Goal: Task Accomplishment & Management: Use online tool/utility

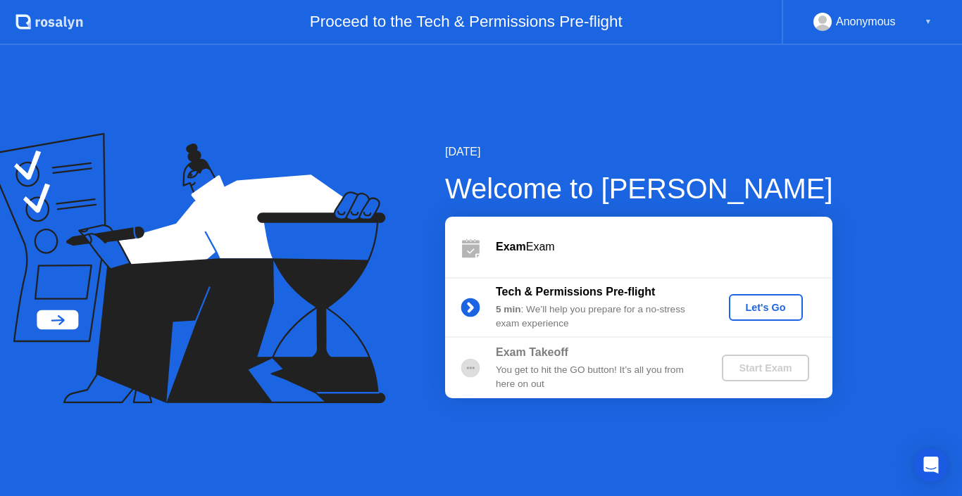
click at [785, 306] on div "Let's Go" at bounding box center [765, 307] width 63 height 11
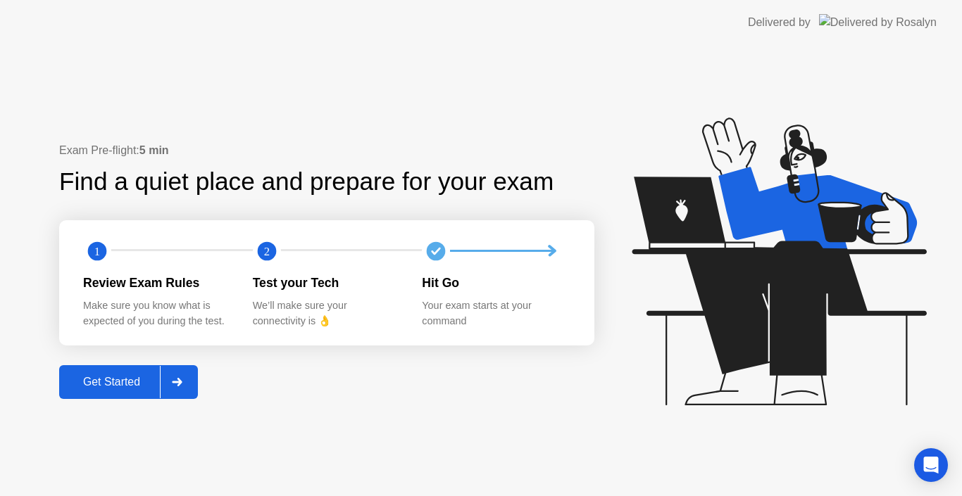
click at [120, 385] on div "Get Started" at bounding box center [111, 382] width 96 height 13
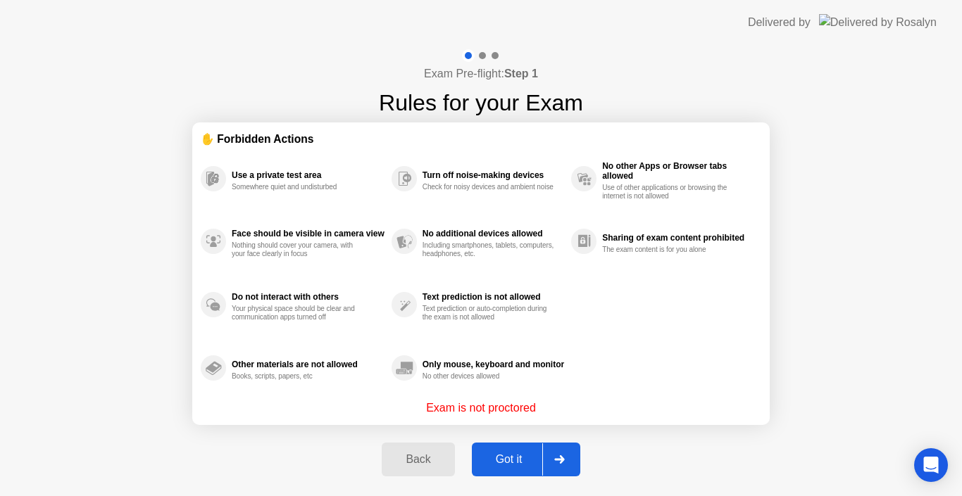
click at [525, 463] on div "Got it" at bounding box center [509, 459] width 66 height 13
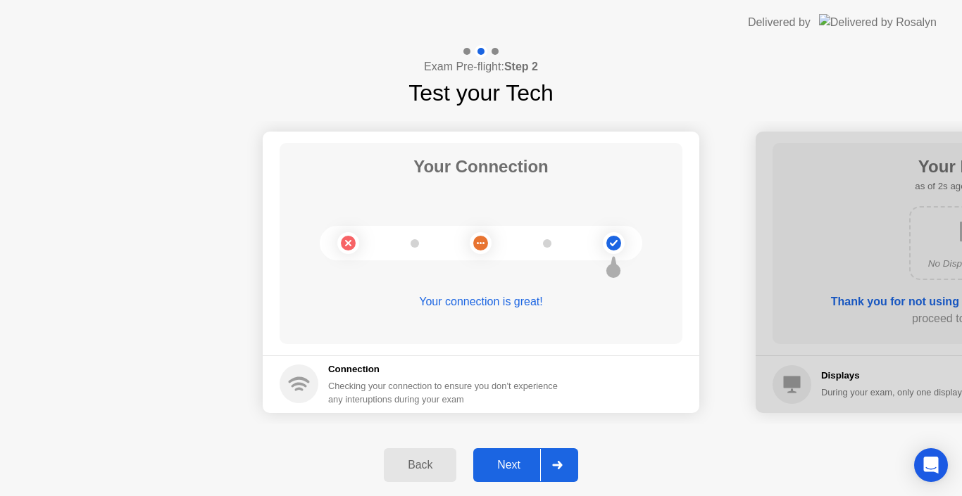
click at [525, 463] on div "Next" at bounding box center [508, 465] width 63 height 13
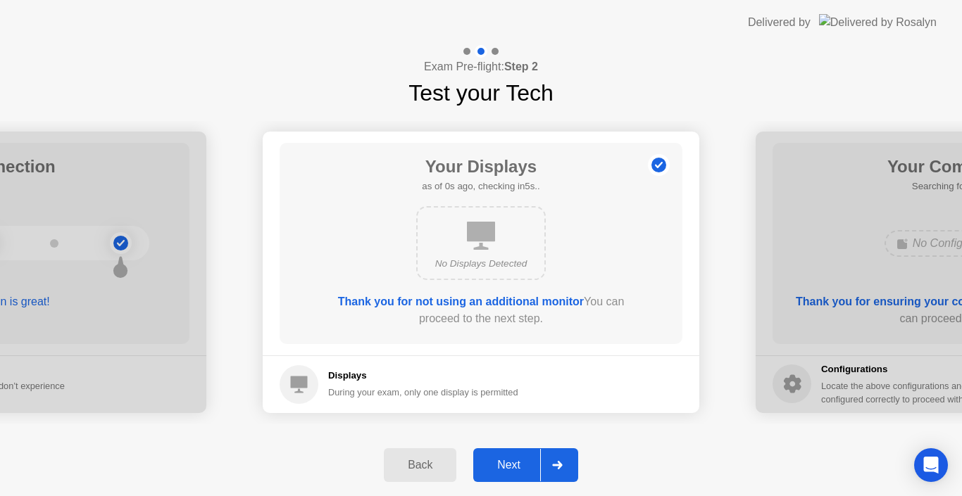
click at [525, 463] on div "Next" at bounding box center [508, 465] width 63 height 13
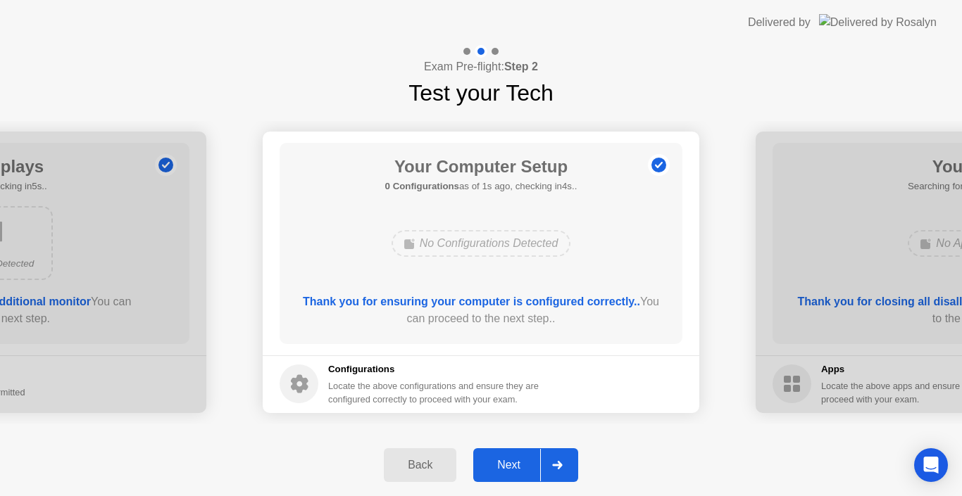
click at [488, 464] on div "Next" at bounding box center [508, 465] width 63 height 13
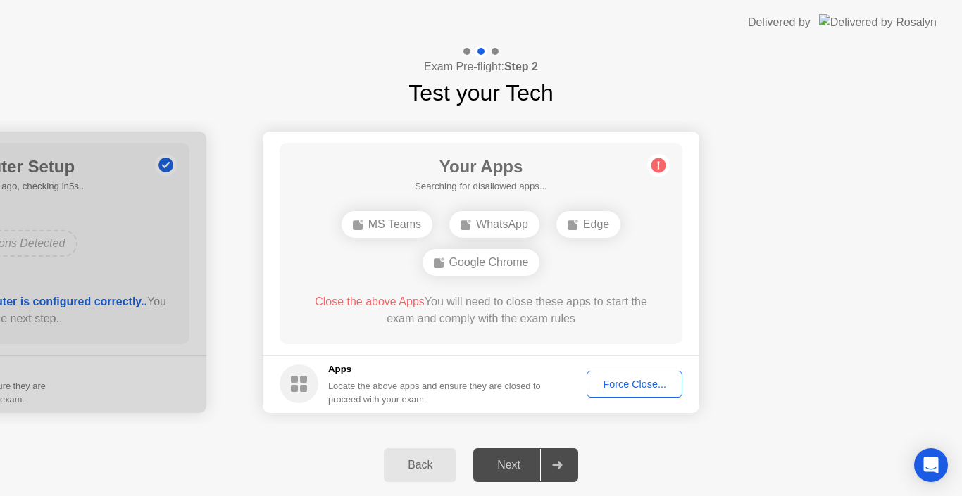
drag, startPoint x: 441, startPoint y: 398, endPoint x: 384, endPoint y: 524, distance: 138.3
click at [384, 496] on html "Delivered by Exam Pre-flight: Step 2 Test your Tech Your Connection Your connec…" at bounding box center [481, 248] width 962 height 496
click at [634, 386] on div "Force Close..." at bounding box center [634, 384] width 86 height 11
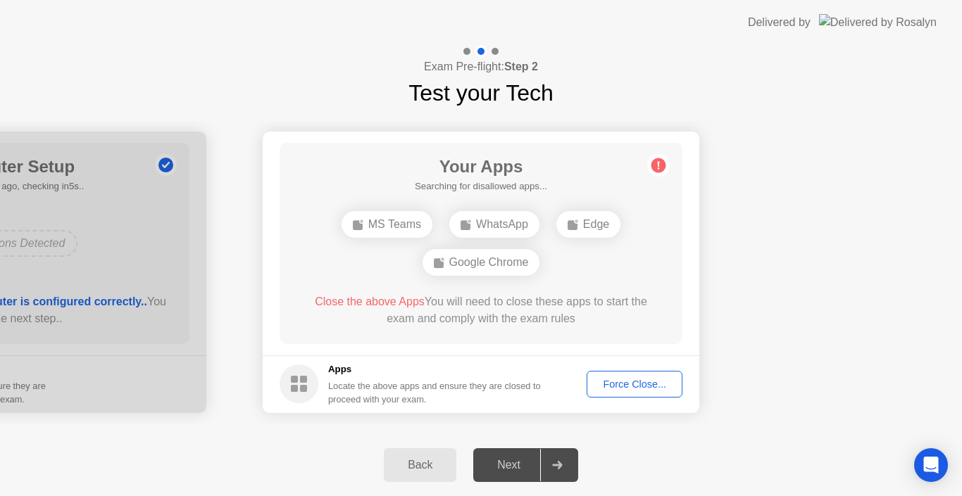
click at [617, 375] on button "Force Close..." at bounding box center [635, 384] width 96 height 27
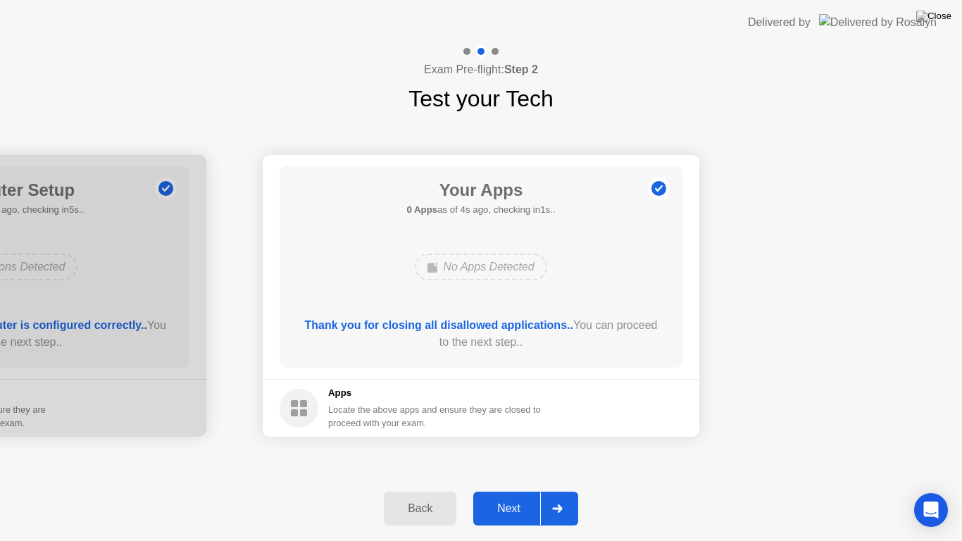
click at [499, 496] on div "Next" at bounding box center [508, 508] width 63 height 13
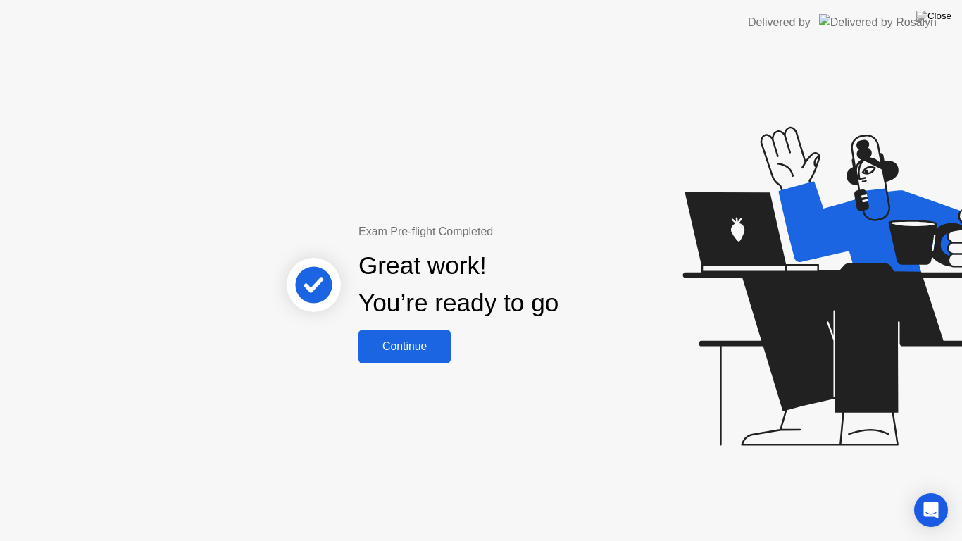
click at [427, 346] on div "Continue" at bounding box center [405, 346] width 84 height 13
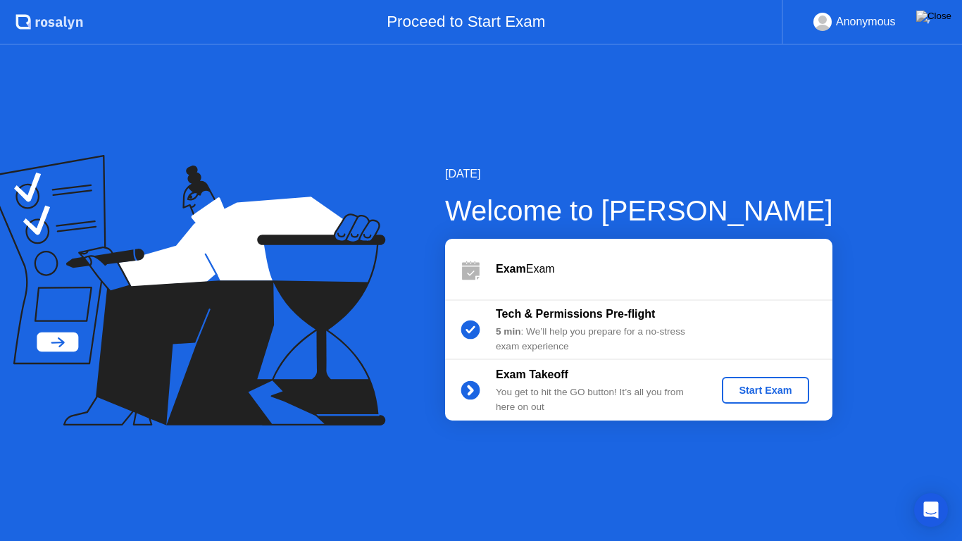
click at [767, 394] on div "Start Exam" at bounding box center [764, 389] width 75 height 11
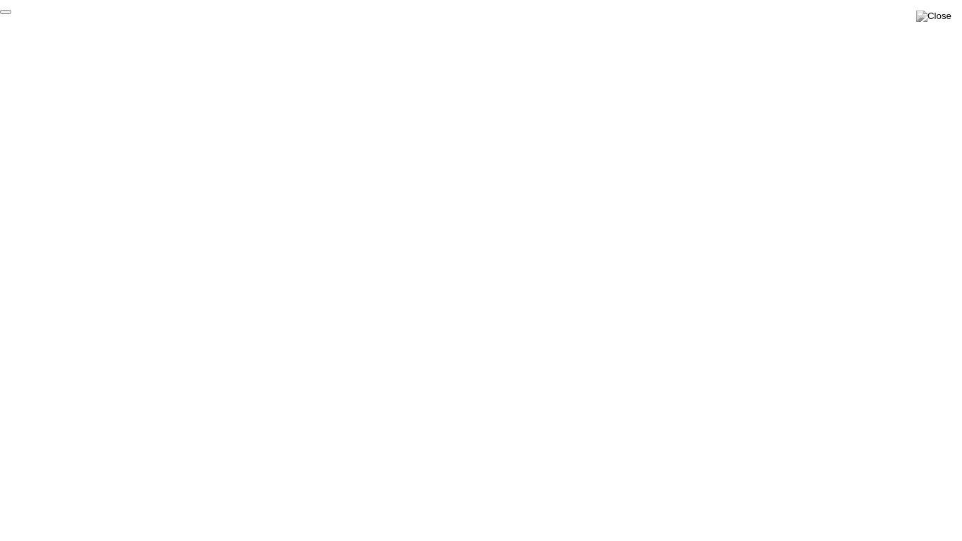
click div "End Proctoring Session"
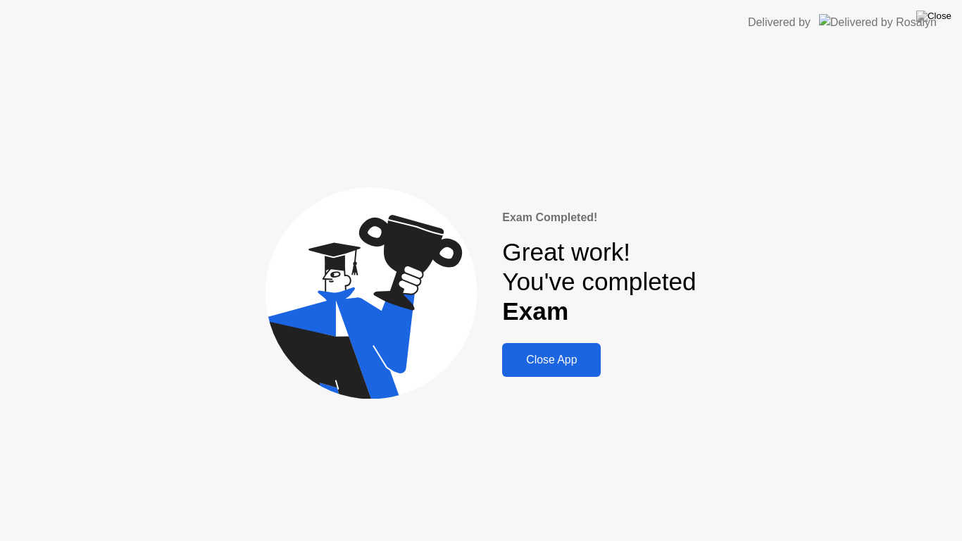
click at [567, 369] on button "Close App" at bounding box center [551, 360] width 99 height 34
